Goal: Information Seeking & Learning: Learn about a topic

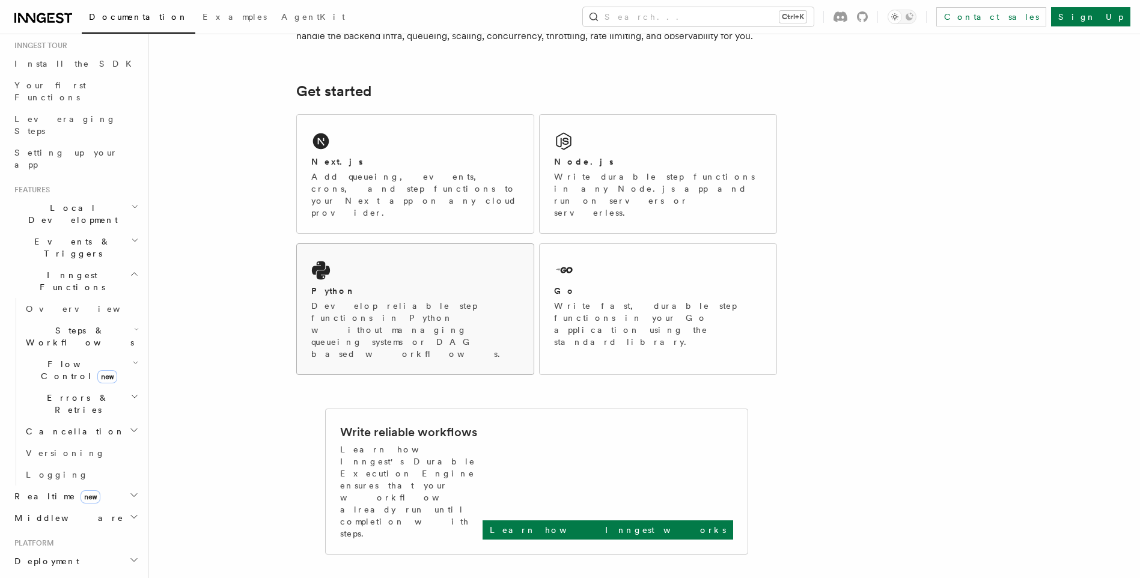
scroll to position [60, 0]
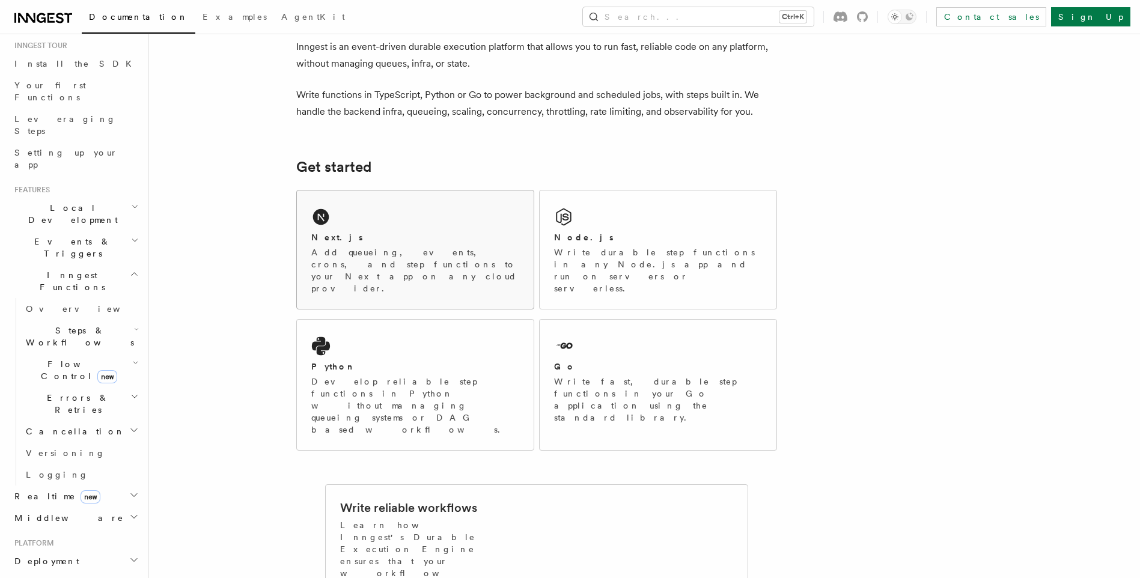
click at [314, 242] on h2 "Next.js" at bounding box center [337, 237] width 52 height 12
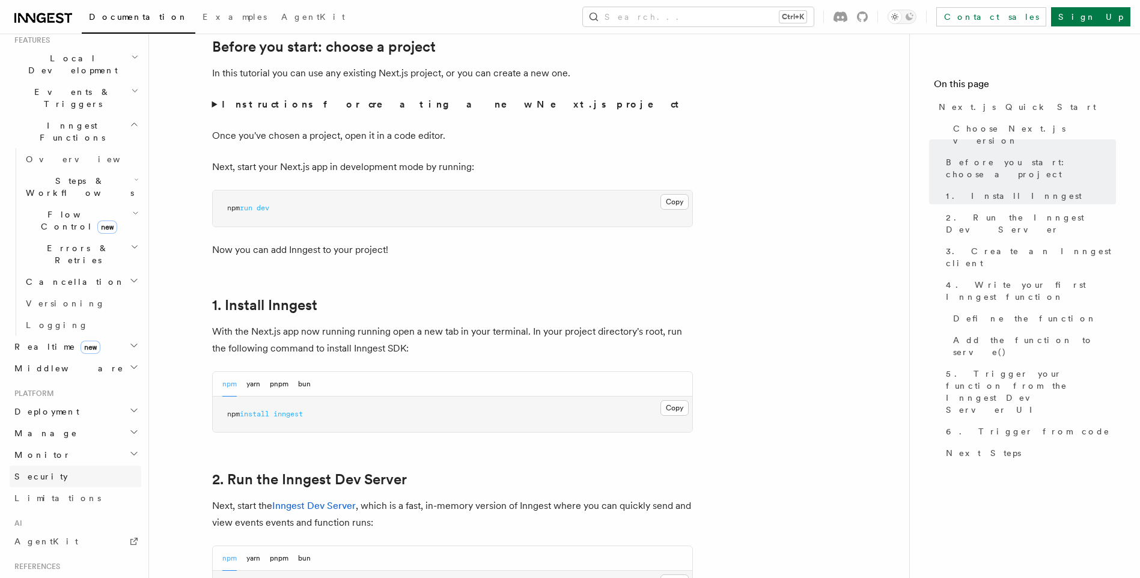
scroll to position [263, 0]
click at [34, 412] on span "Deployment" at bounding box center [45, 418] width 70 height 12
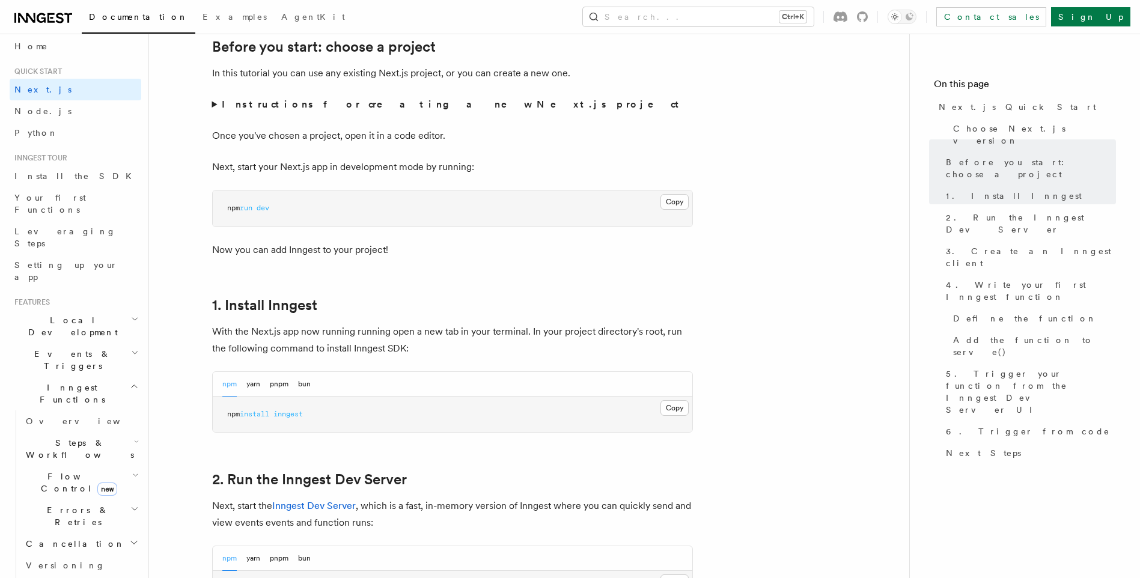
scroll to position [0, 0]
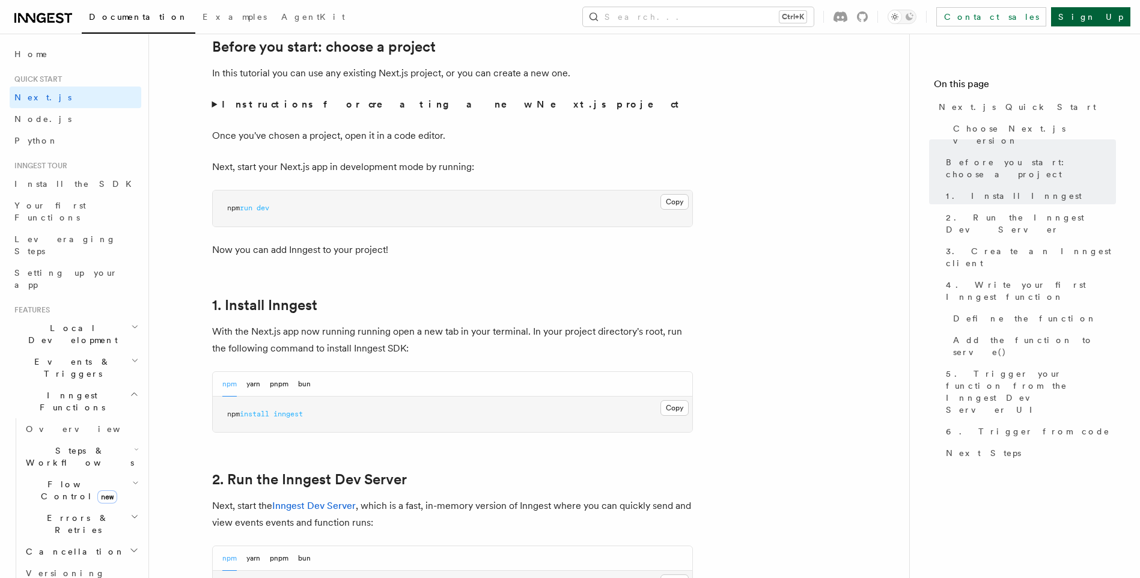
click at [1099, 13] on link "Sign Up" at bounding box center [1090, 16] width 79 height 19
